Goal: Communication & Community: Connect with others

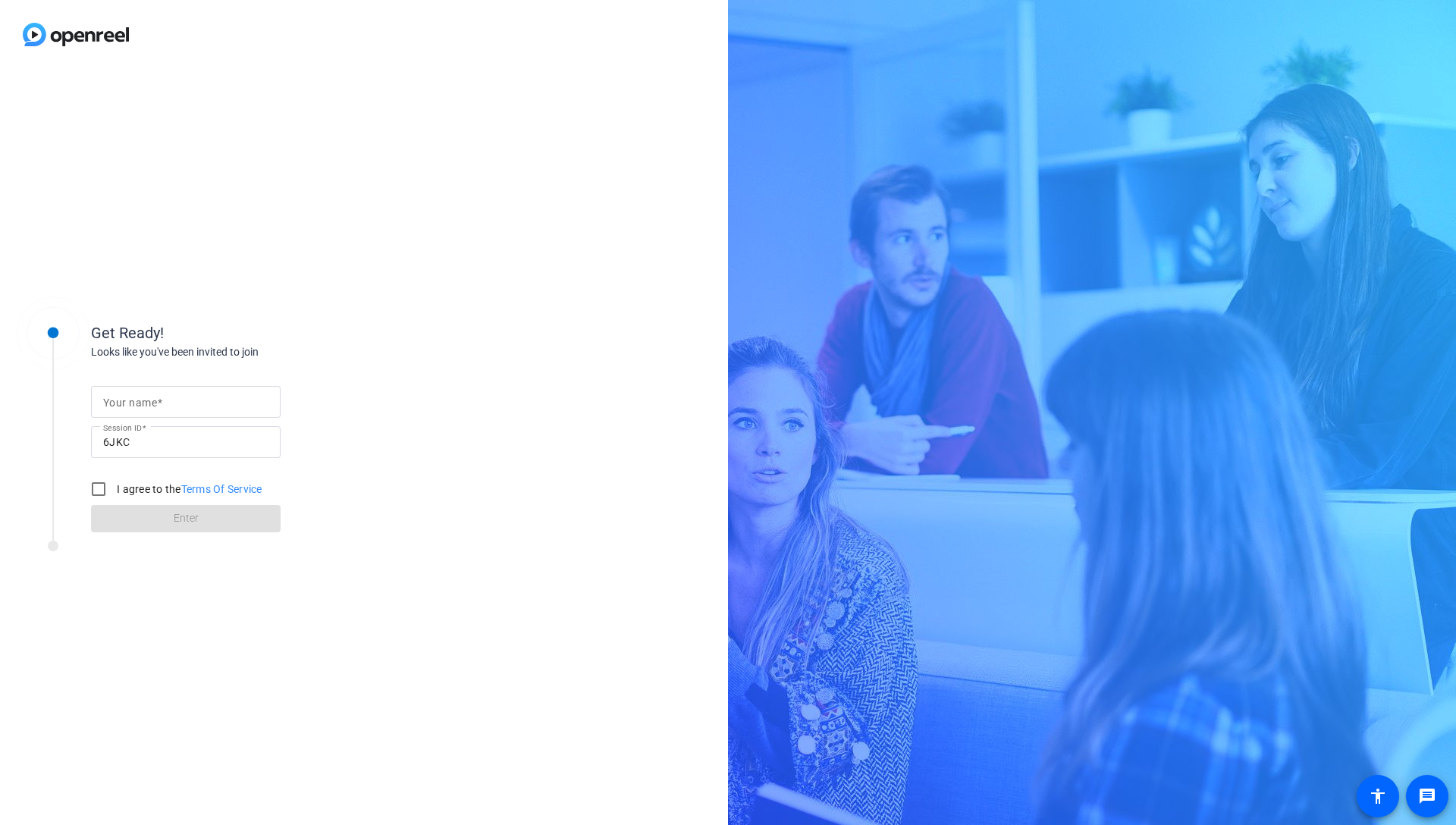
click at [214, 398] on input "Your name" at bounding box center [185, 402] width 165 height 18
type input "[PERSON_NAME]"
click at [203, 438] on input "6JKC" at bounding box center [185, 442] width 165 height 18
click at [91, 480] on input "I agree to the Terms Of Service" at bounding box center [99, 490] width 31 height 31
checkbox input "true"
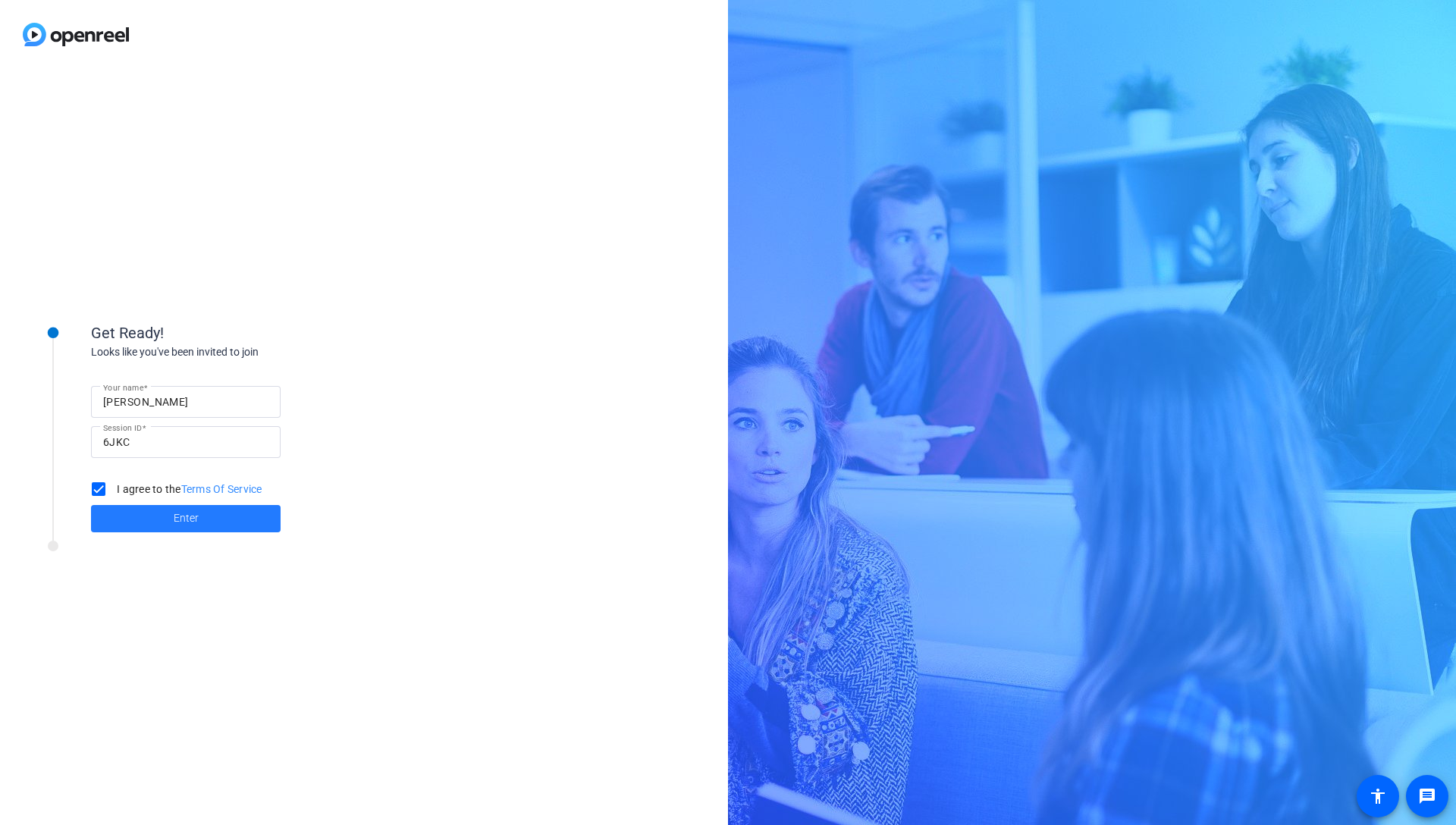
click at [170, 525] on span at bounding box center [186, 518] width 190 height 36
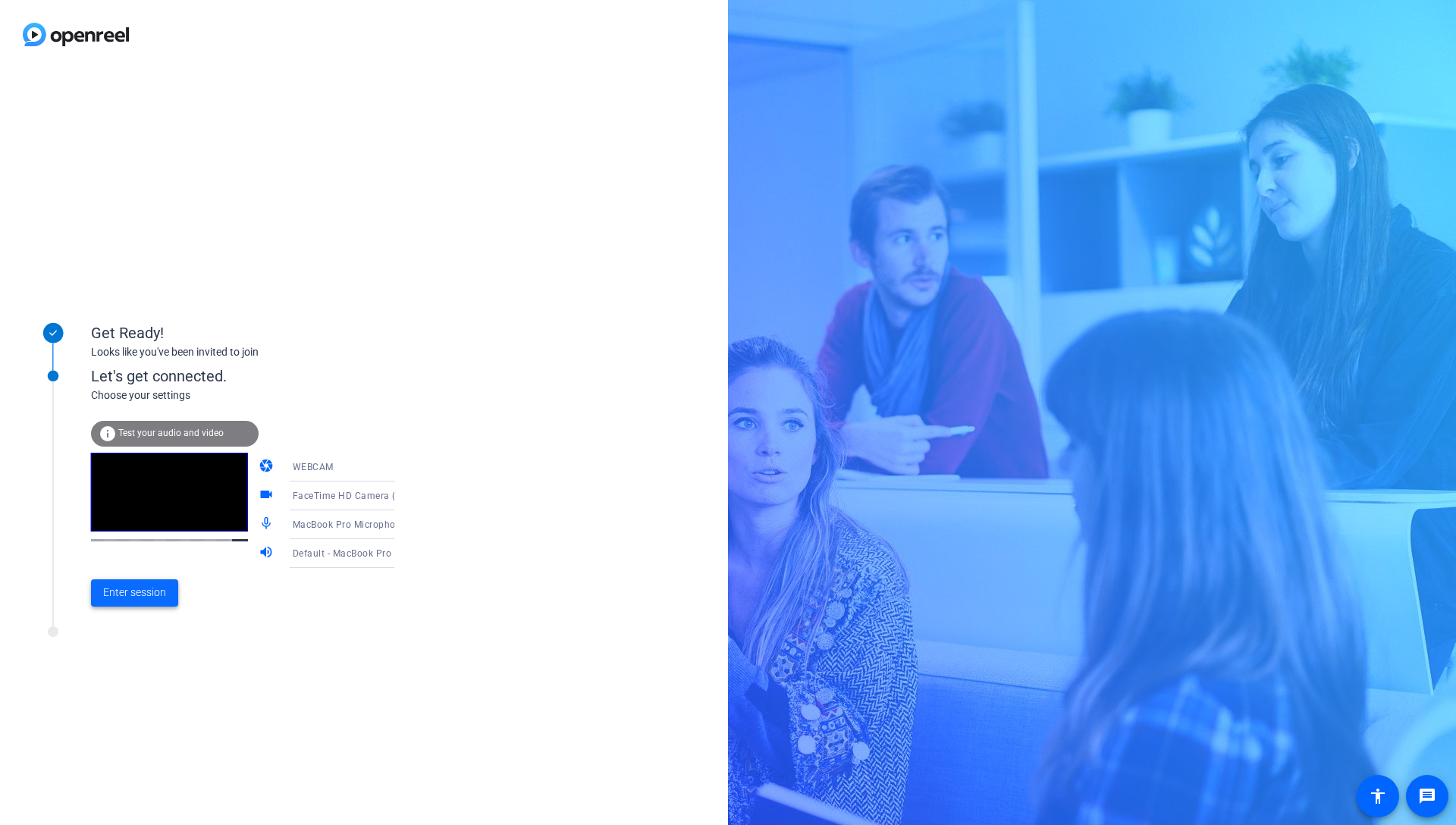
click at [154, 594] on span "Enter session" at bounding box center [134, 592] width 63 height 16
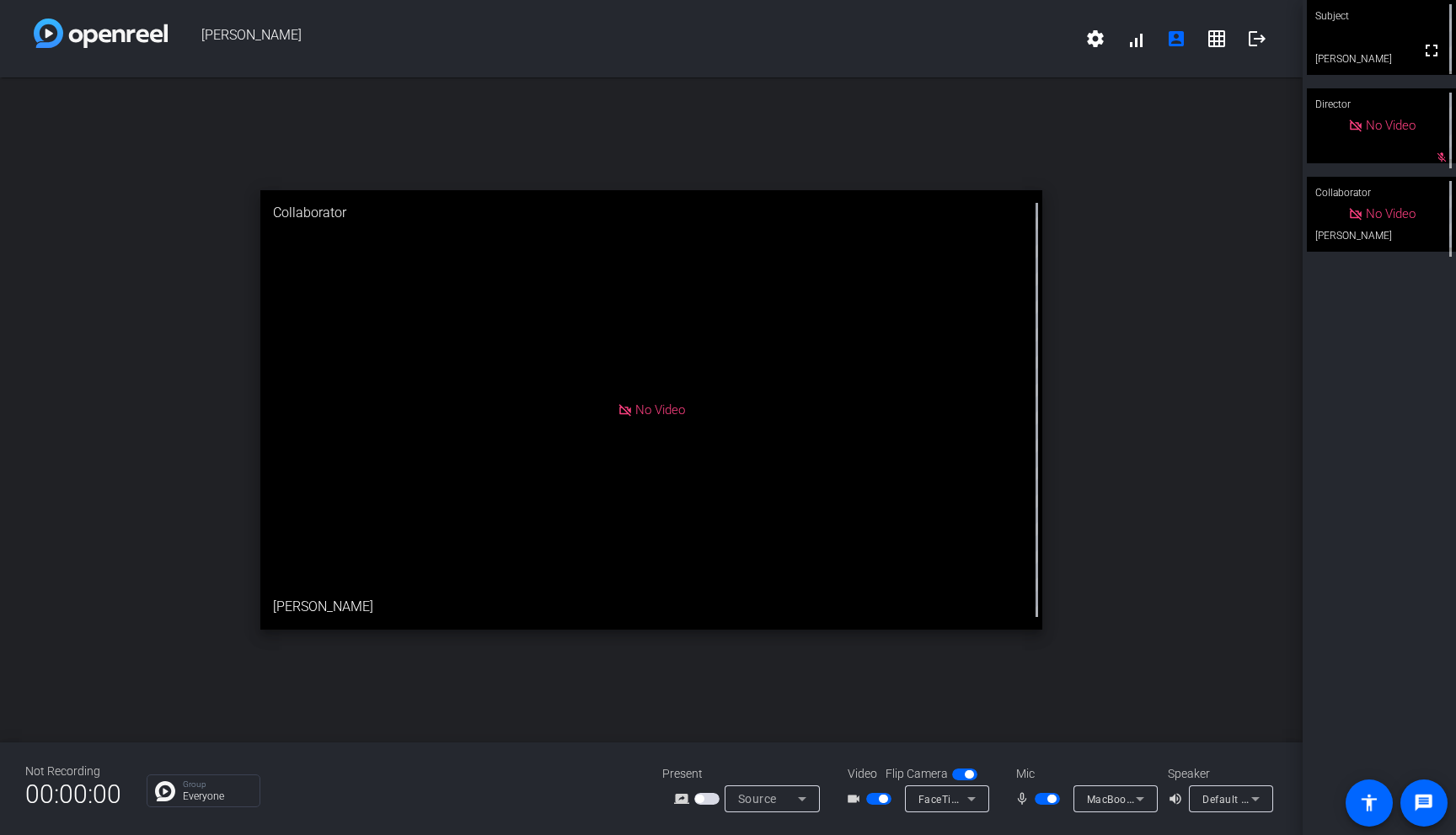
click at [625, 416] on icon at bounding box center [625, 411] width 15 height 15
click at [1360, 36] on video at bounding box center [1381, 37] width 149 height 75
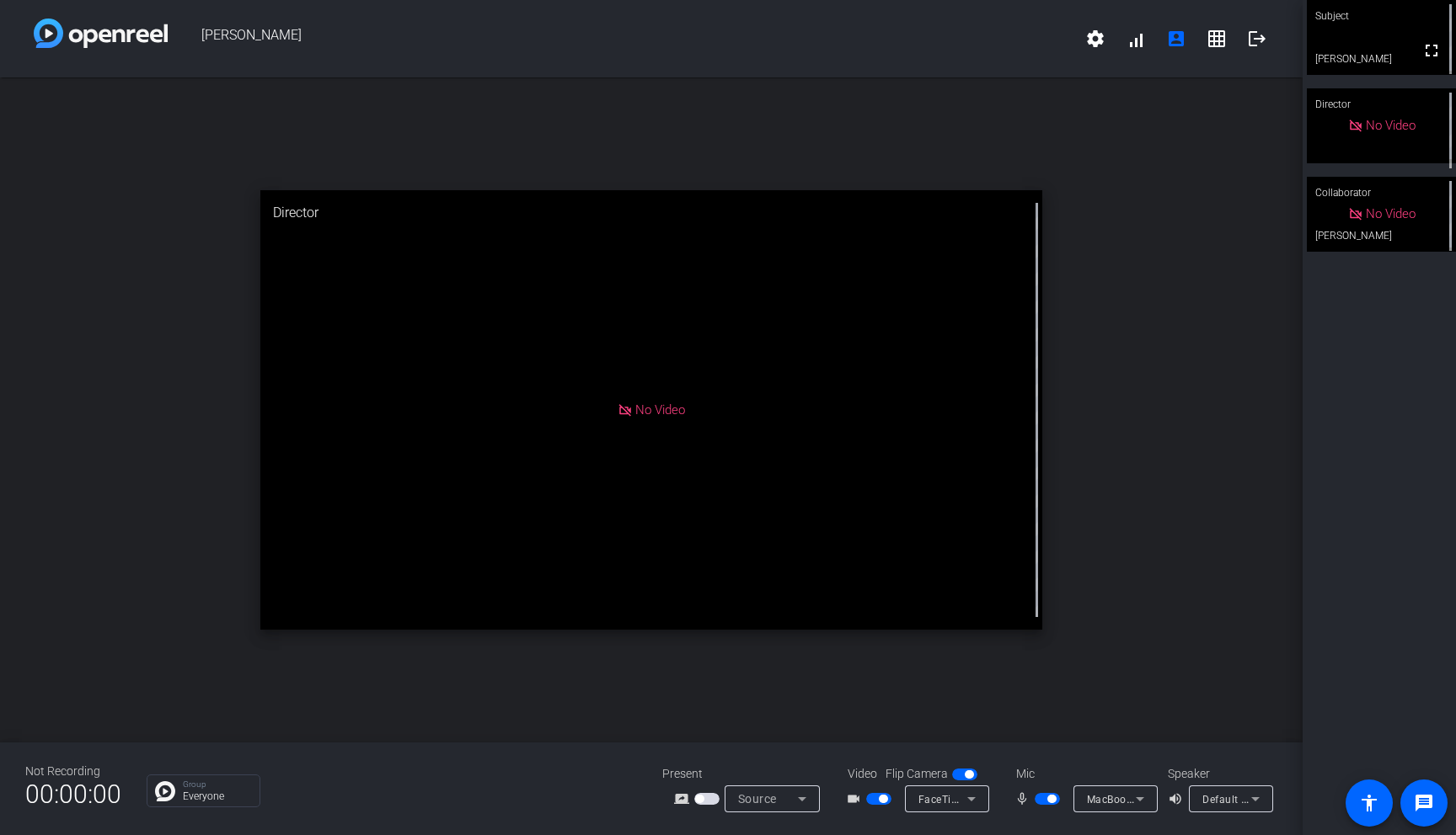
click at [1360, 36] on video at bounding box center [1381, 37] width 149 height 75
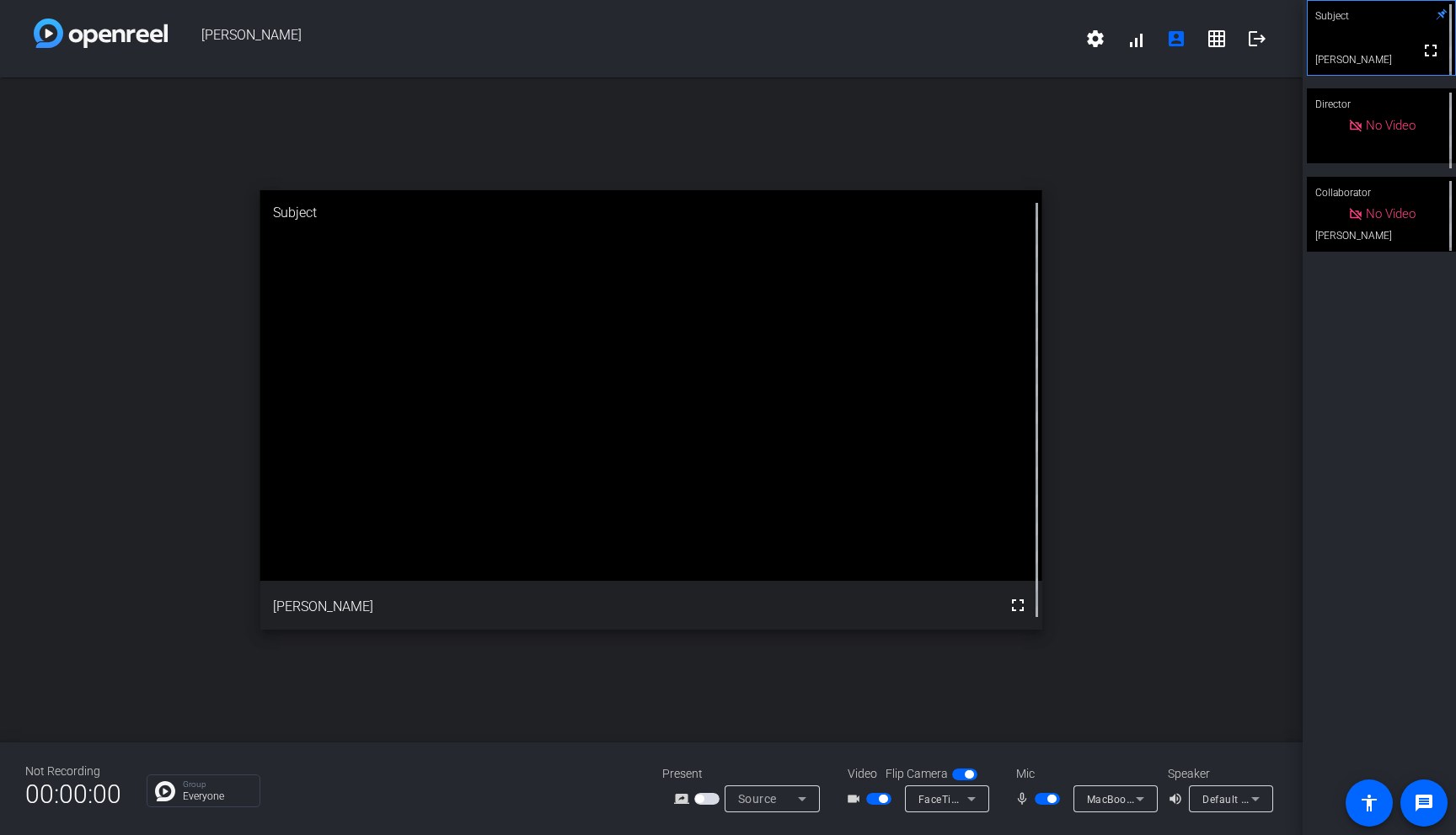
click at [877, 803] on span "button" at bounding box center [879, 799] width 26 height 12
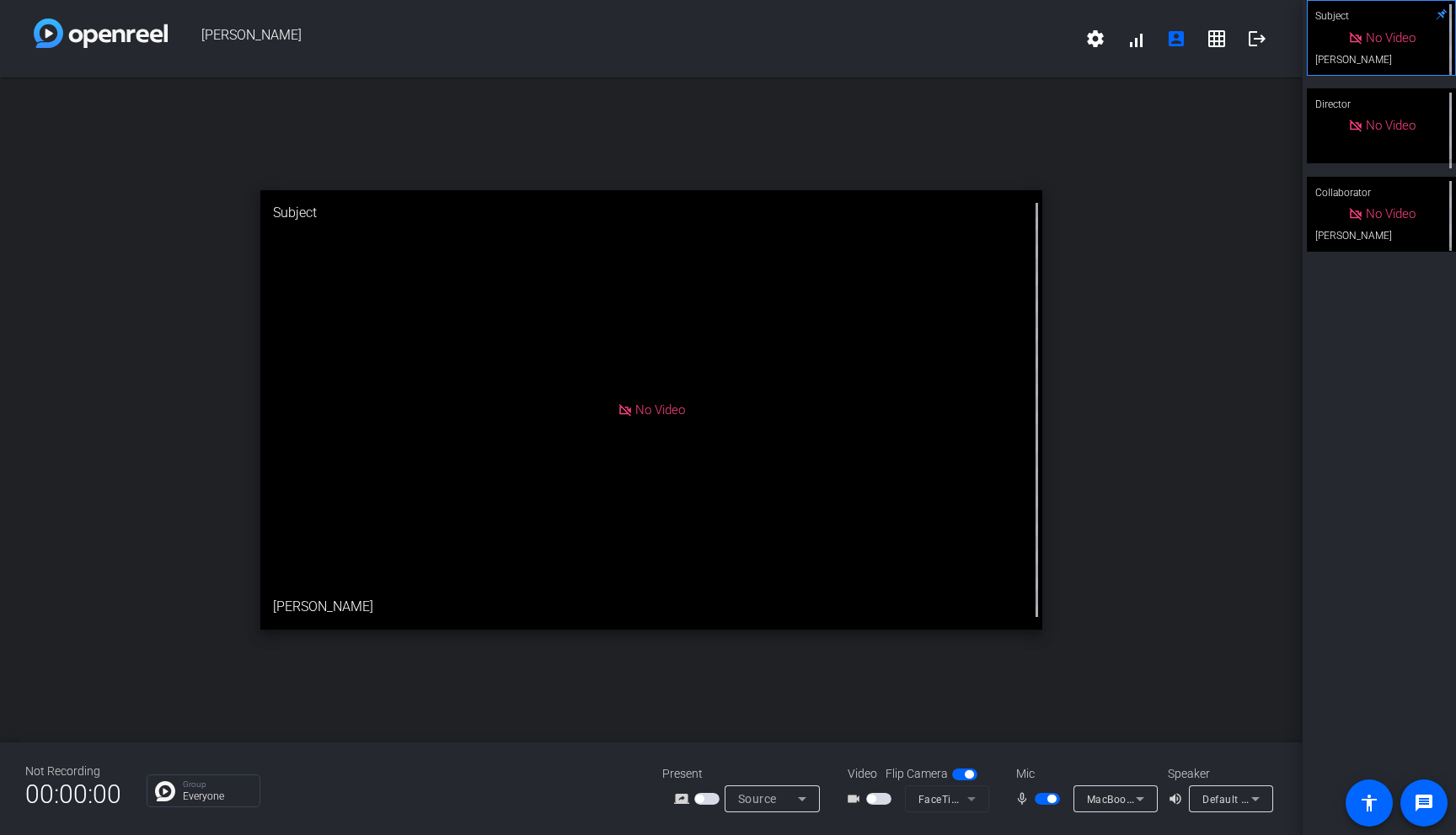
click at [1047, 803] on span "button" at bounding box center [1048, 799] width 26 height 12
click at [1051, 795] on span "button" at bounding box center [1048, 799] width 26 height 12
click at [1083, 802] on div "MacBook Pro Microphone (Built-in)" at bounding box center [1115, 799] width 84 height 27
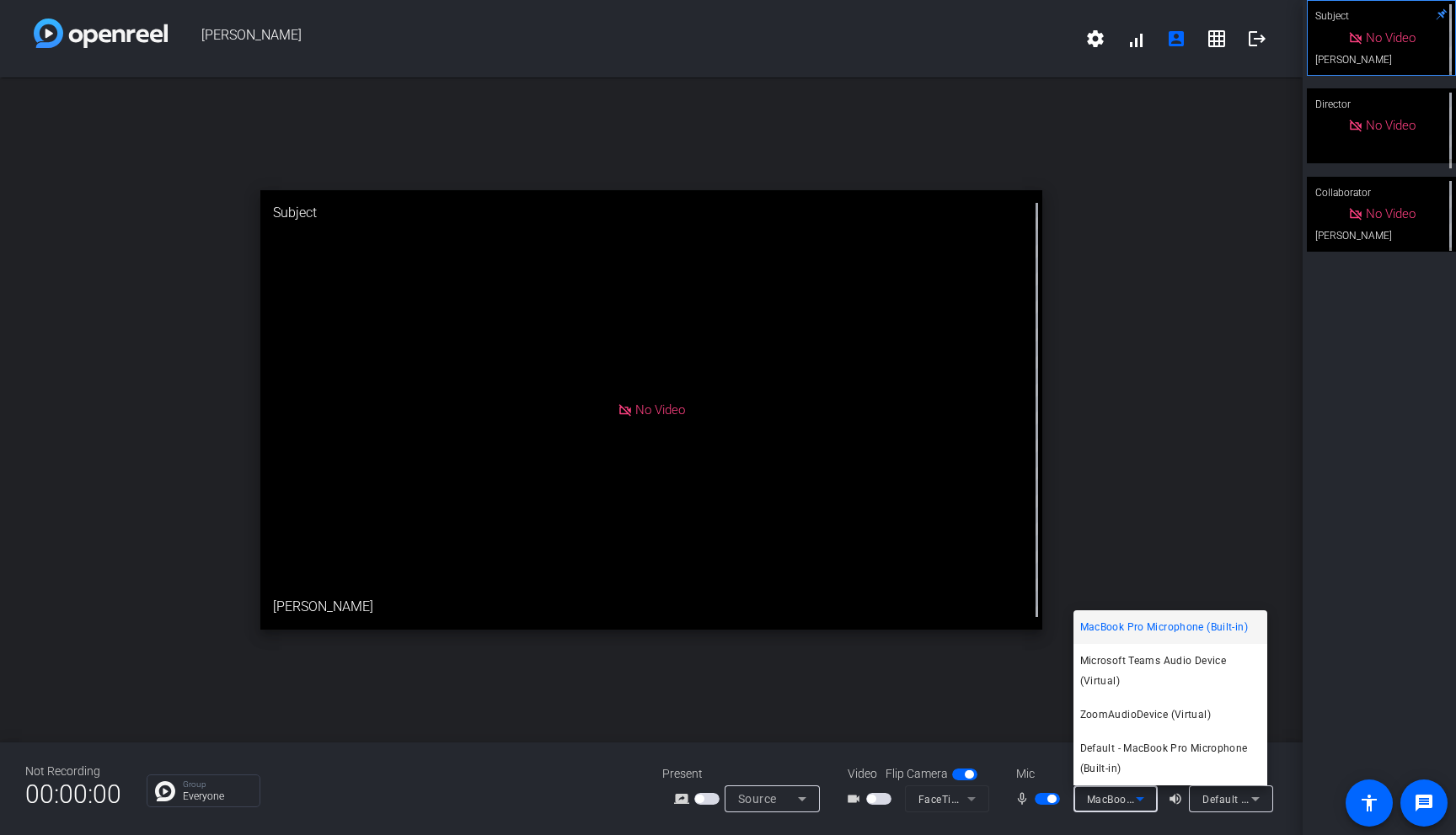
click at [1026, 723] on div at bounding box center [728, 418] width 1456 height 835
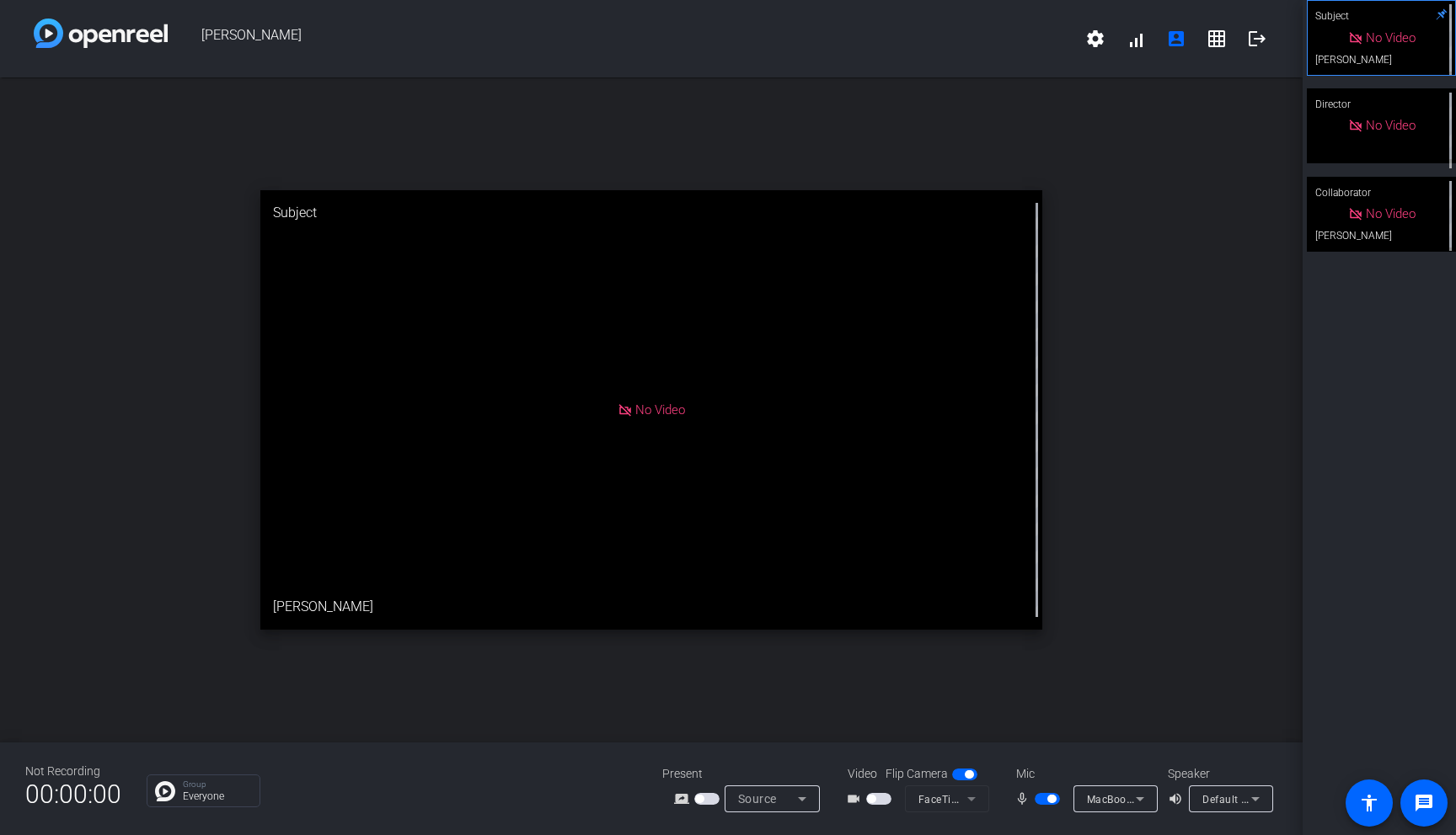
click at [1229, 472] on div "open_in_new Subject No Video [PERSON_NAME]" at bounding box center [651, 410] width 1303 height 665
click at [1037, 125] on div "open_in_new Subject No Video [PERSON_NAME]" at bounding box center [651, 410] width 1303 height 665
click at [1095, 168] on div "open_in_new Subject No Video [PERSON_NAME]" at bounding box center [651, 410] width 1303 height 665
click at [1045, 92] on div "open_in_new Subject No Video [PERSON_NAME]" at bounding box center [651, 410] width 1303 height 665
click at [1029, 118] on div "open_in_new Subject No Video [PERSON_NAME]" at bounding box center [651, 410] width 1303 height 665
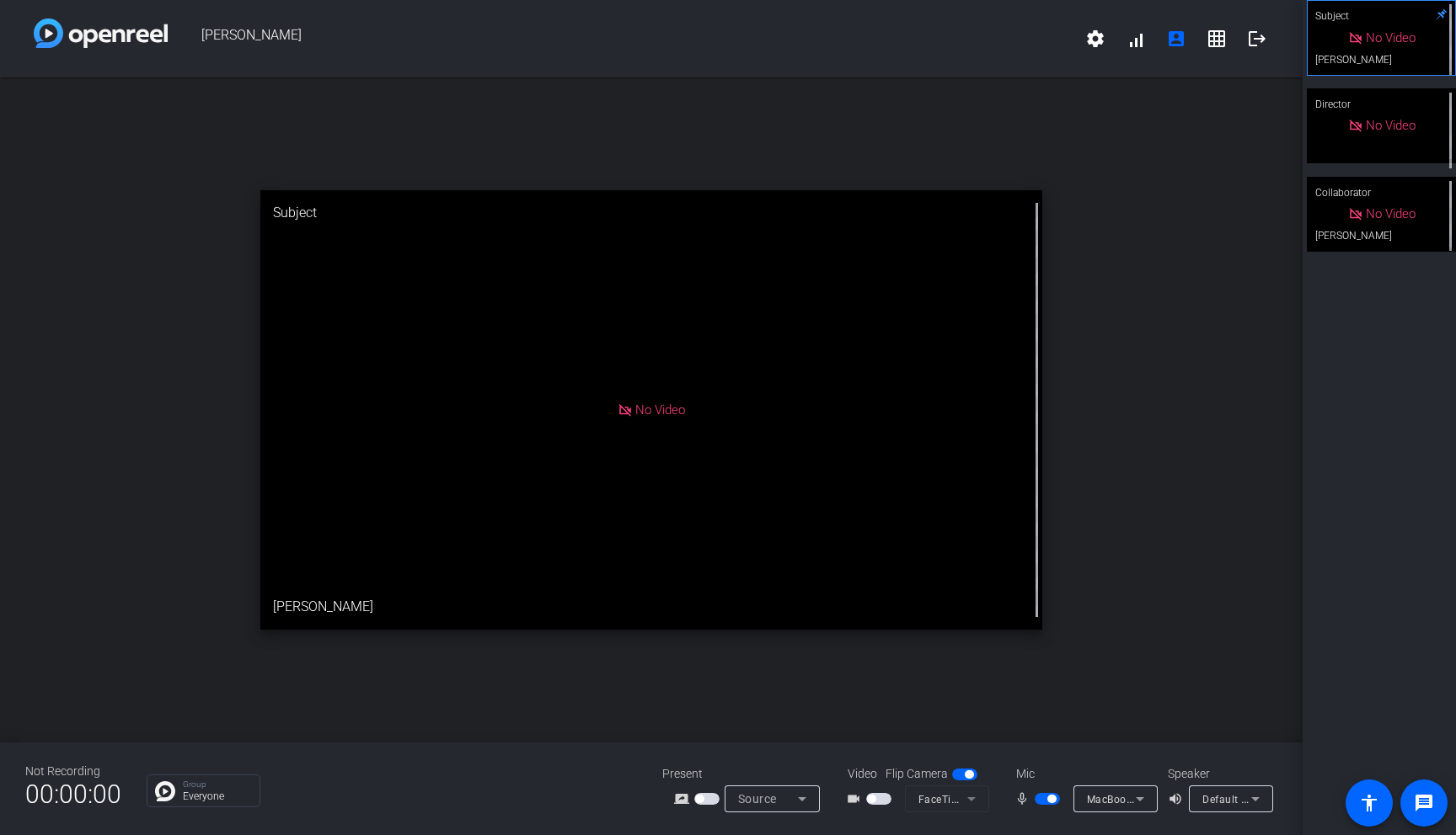
click at [1199, 464] on div "open_in_new Subject No Video [PERSON_NAME]" at bounding box center [651, 410] width 1303 height 665
click at [1006, 133] on div "open_in_new Subject No Video [PERSON_NAME]" at bounding box center [651, 410] width 1303 height 665
click at [1009, 87] on div "open_in_new Subject No Video [PERSON_NAME]" at bounding box center [651, 410] width 1303 height 665
click at [950, 140] on div "open_in_new Subject No Video [PERSON_NAME]" at bounding box center [651, 410] width 1303 height 665
click at [1023, 157] on div "open_in_new Subject No Video [PERSON_NAME]" at bounding box center [651, 410] width 1303 height 665
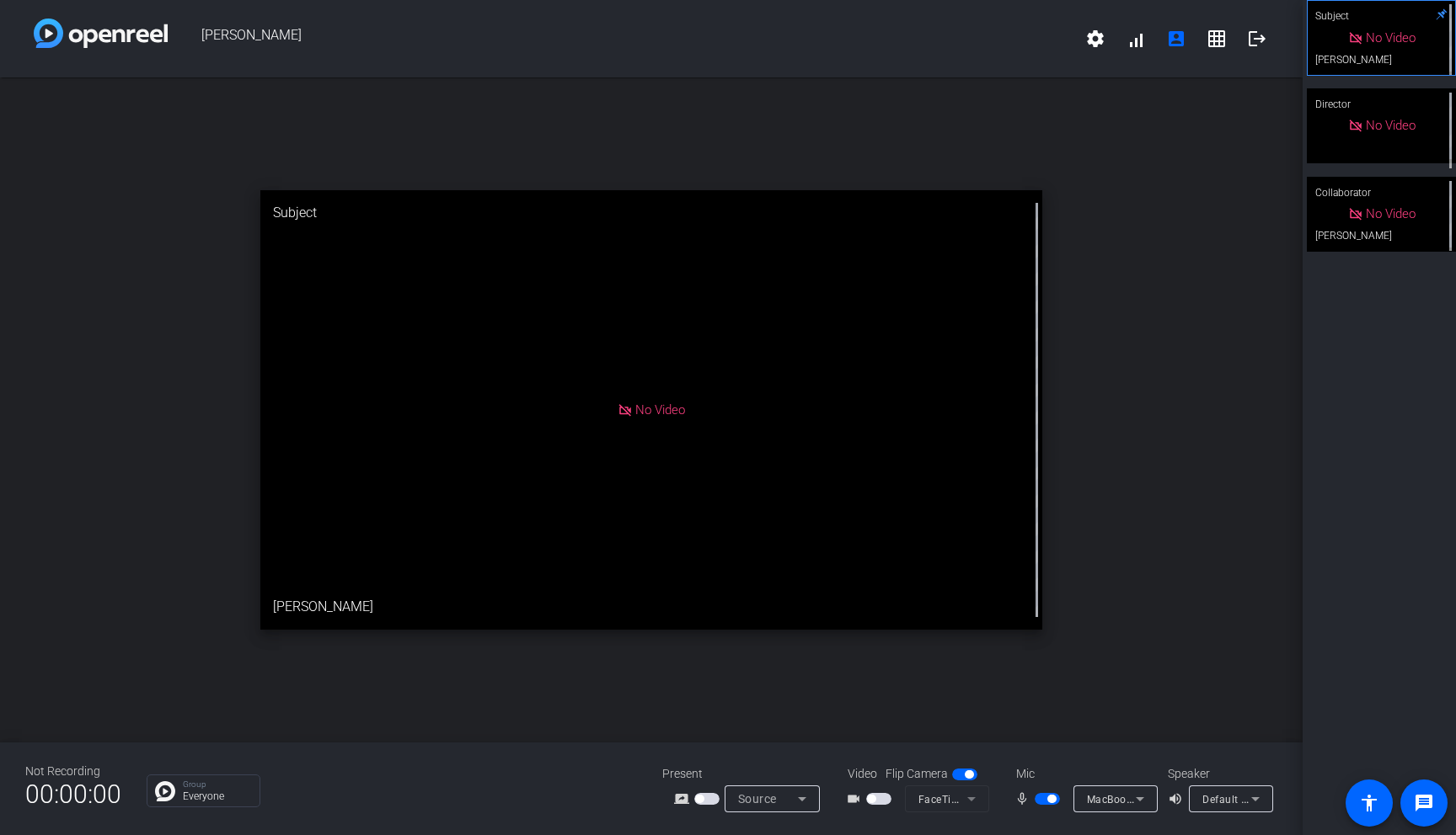
click at [1250, 325] on div "open_in_new Subject No Video [PERSON_NAME]" at bounding box center [651, 410] width 1303 height 665
click at [1039, 135] on div "open_in_new Subject No Video [PERSON_NAME]" at bounding box center [651, 410] width 1303 height 665
click at [1196, 403] on div "open_in_new Subject No Video [PERSON_NAME]" at bounding box center [651, 410] width 1303 height 665
click at [1157, 547] on div "open_in_new Subject No Video [PERSON_NAME]" at bounding box center [651, 410] width 1303 height 665
click at [1047, 802] on span "button" at bounding box center [1048, 799] width 26 height 12
